Goal: Task Accomplishment & Management: Complete application form

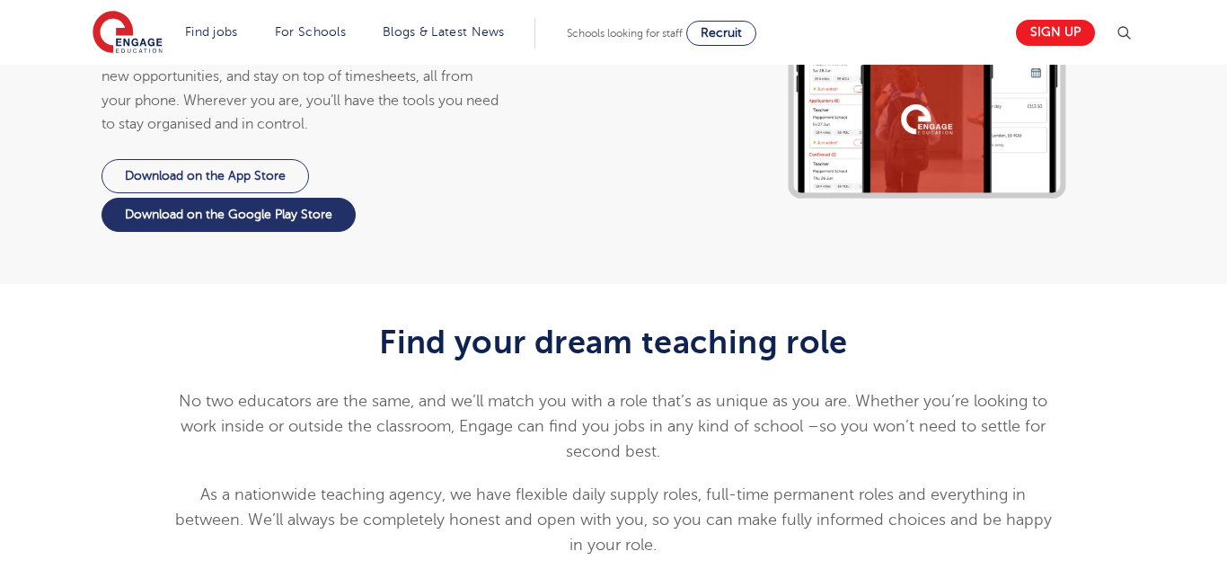
scroll to position [1977, 0]
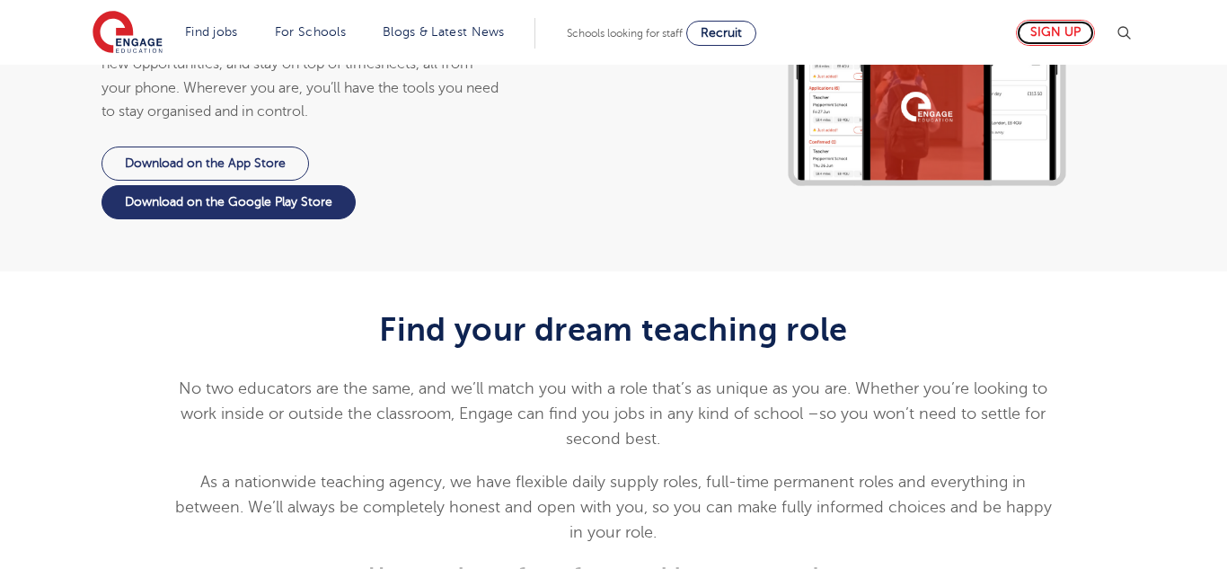
click at [1050, 30] on link "Sign up" at bounding box center [1055, 33] width 79 height 26
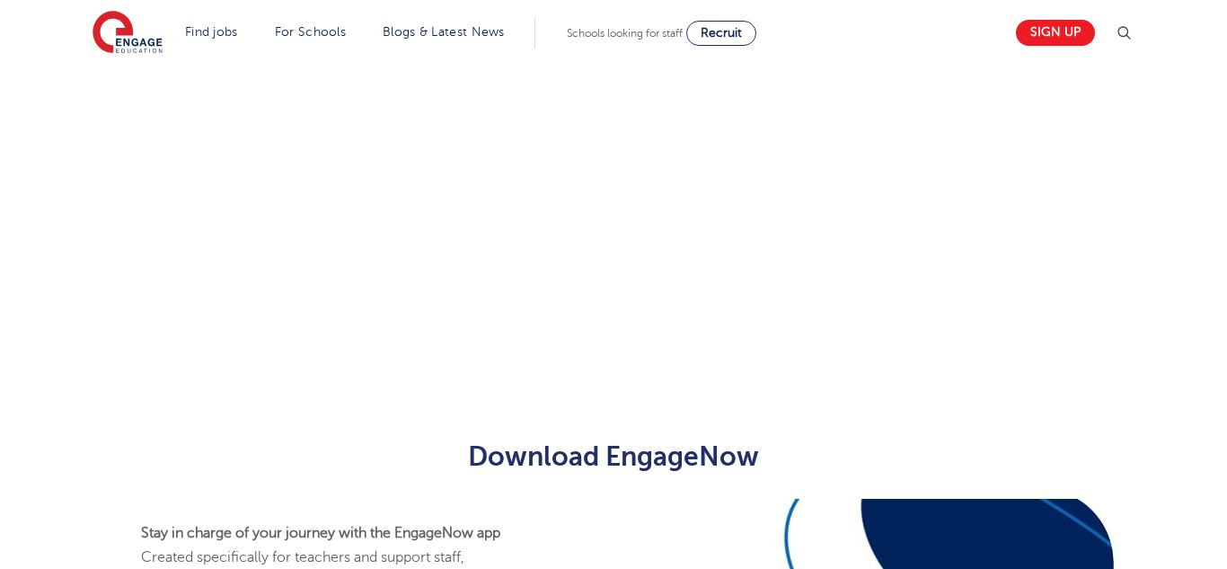
scroll to position [765, 0]
